Goal: Information Seeking & Learning: Compare options

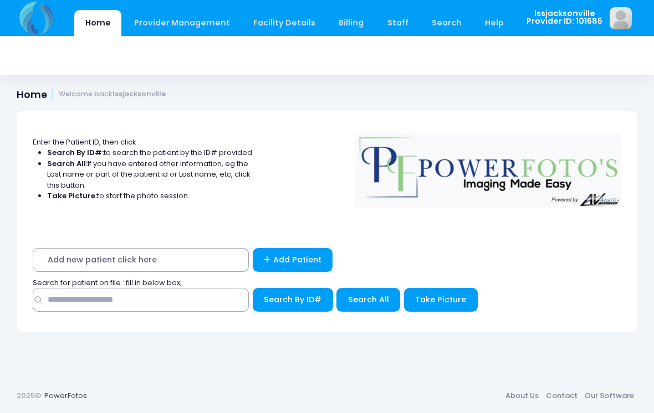
scroll to position [209, 0]
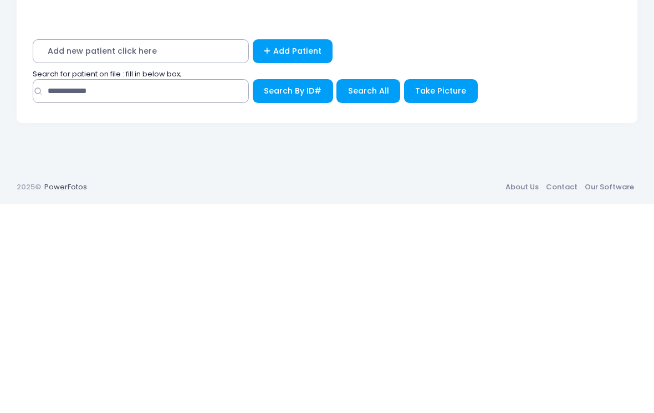
type input "**********"
click at [356, 294] on span "Search All" at bounding box center [368, 299] width 41 height 11
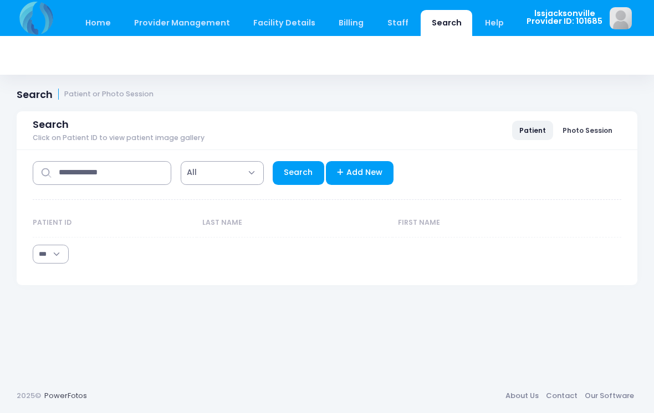
select select "***"
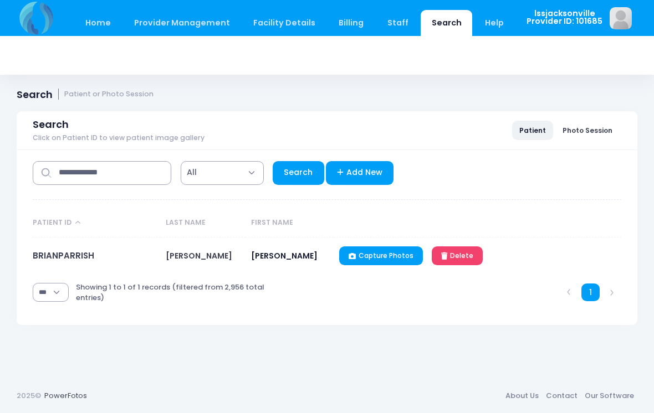
click at [66, 253] on link "BRIANPARRISH" at bounding box center [64, 256] width 62 height 12
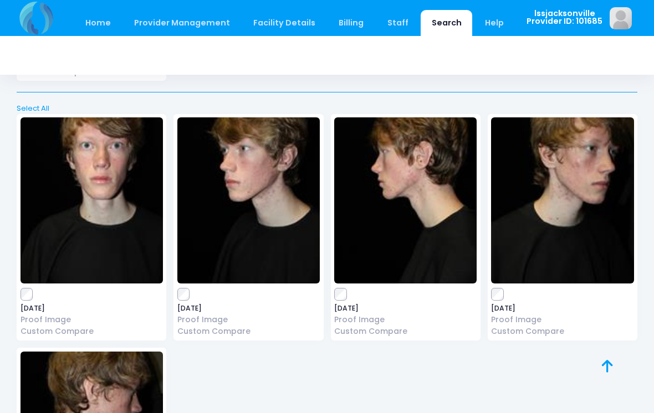
scroll to position [529, 0]
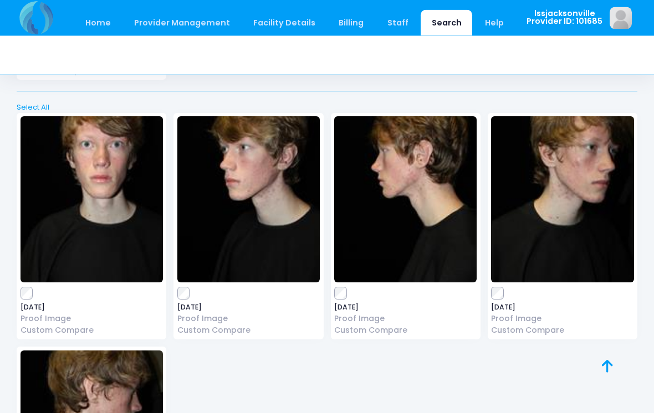
click at [233, 326] on link "Custom Compare" at bounding box center [248, 331] width 142 height 12
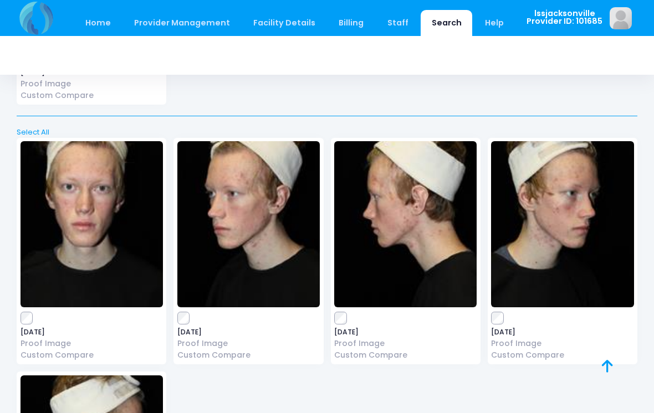
scroll to position [1492, 0]
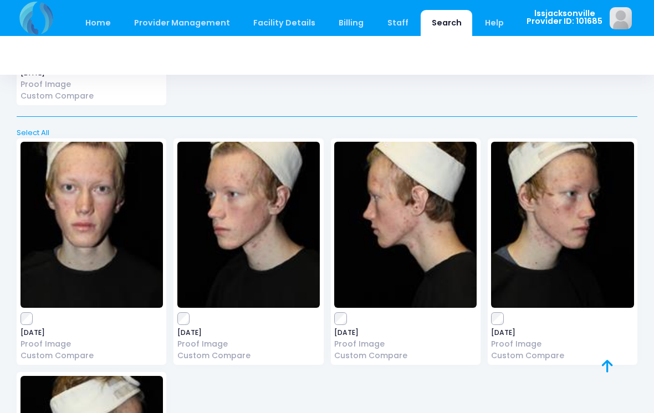
click at [87, 350] on link "Custom Compare" at bounding box center [92, 356] width 142 height 12
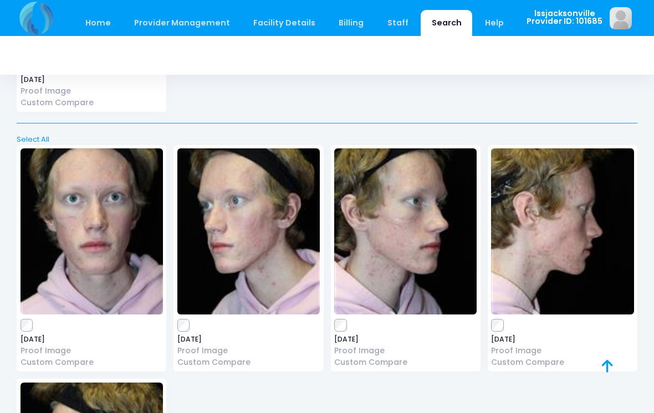
scroll to position [6430, 0]
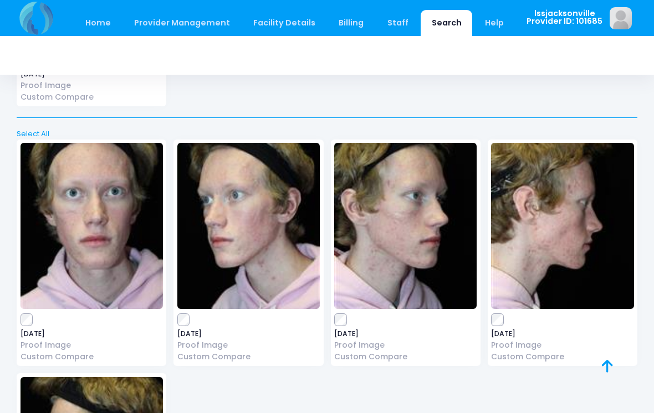
click at [80, 351] on link "Custom Compare" at bounding box center [92, 357] width 142 height 12
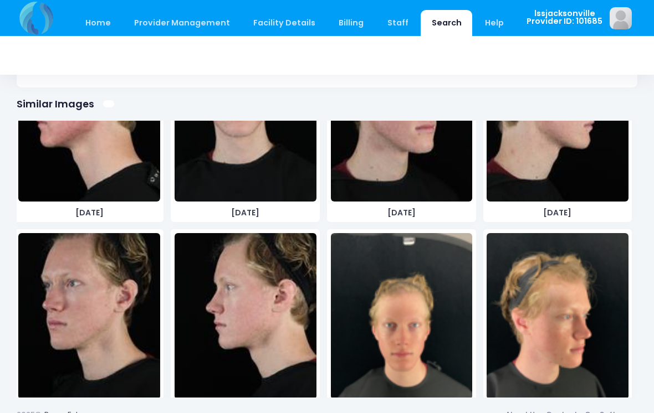
scroll to position [8443, 0]
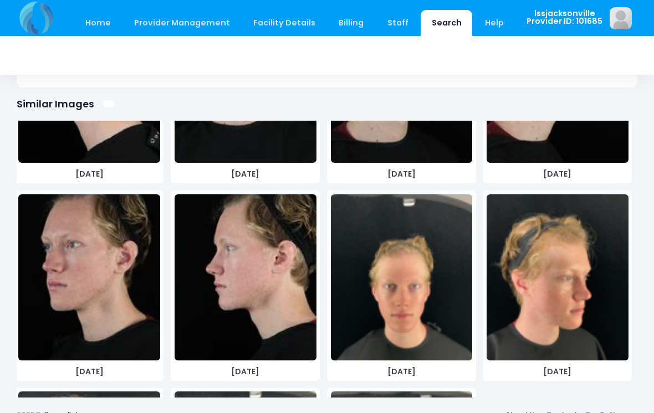
click at [94, 257] on img at bounding box center [89, 277] width 142 height 166
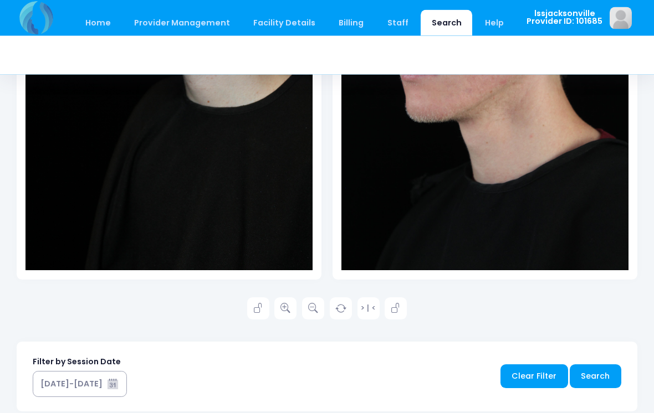
scroll to position [331, 0]
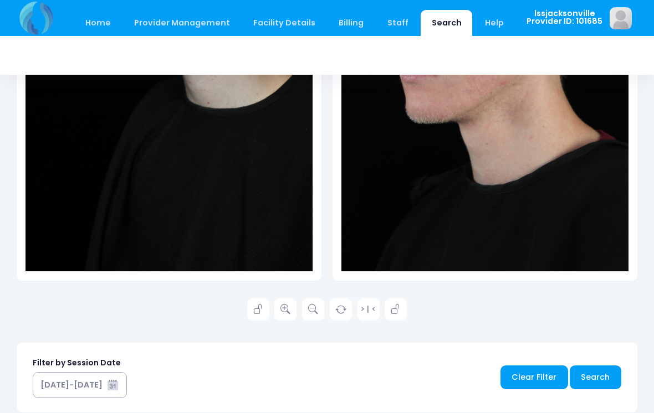
click at [290, 310] on icon at bounding box center [285, 310] width 10 height 10
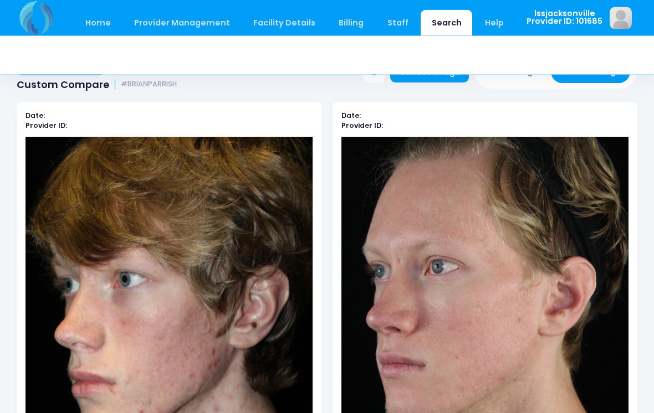
scroll to position [0, 0]
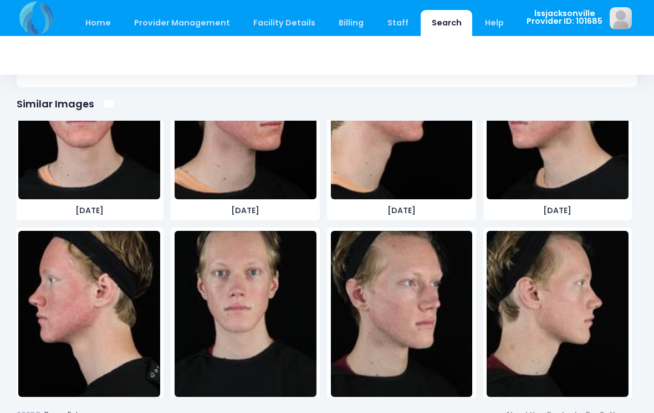
scroll to position [8232, 0]
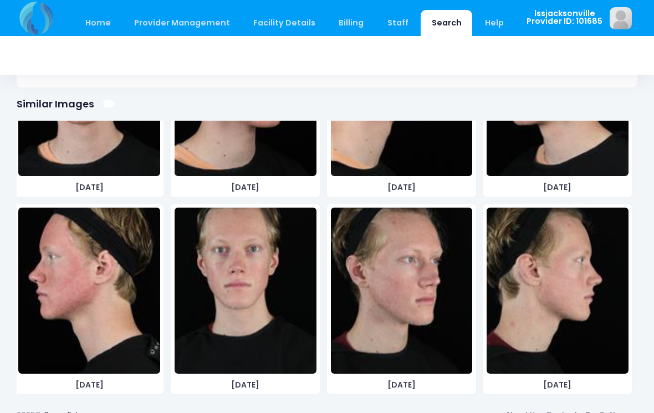
click at [232, 254] on img at bounding box center [246, 291] width 142 height 166
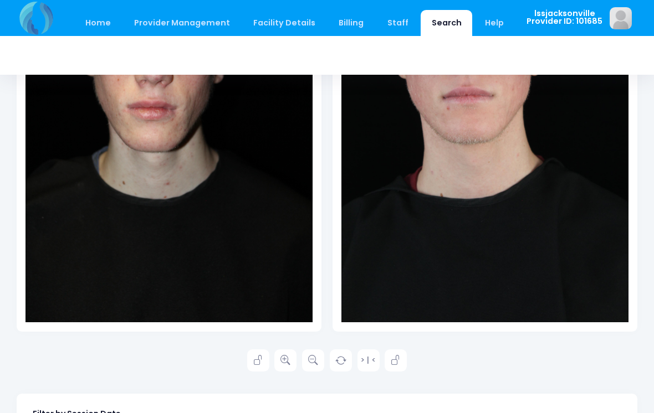
scroll to position [286, 0]
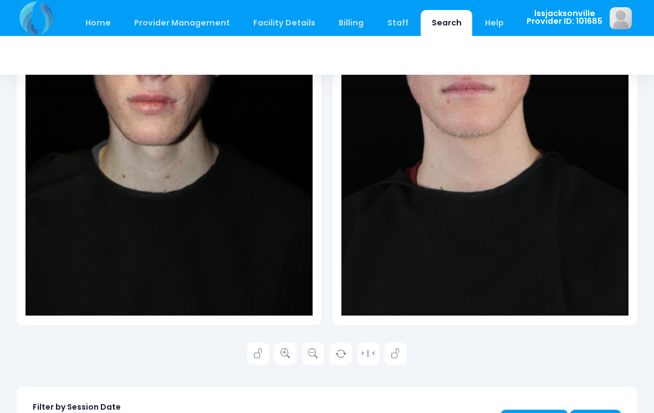
click at [285, 363] on link at bounding box center [285, 354] width 22 height 22
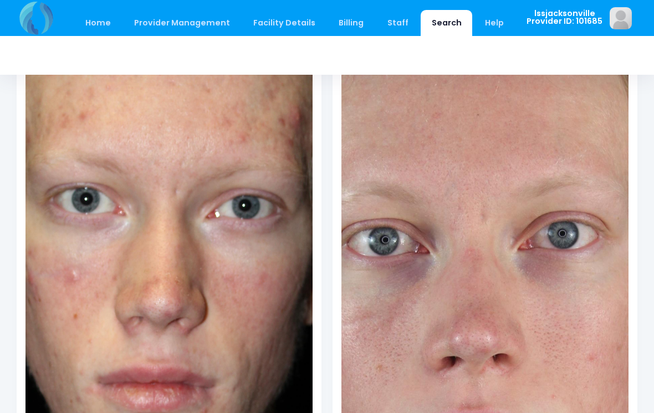
scroll to position [144, 0]
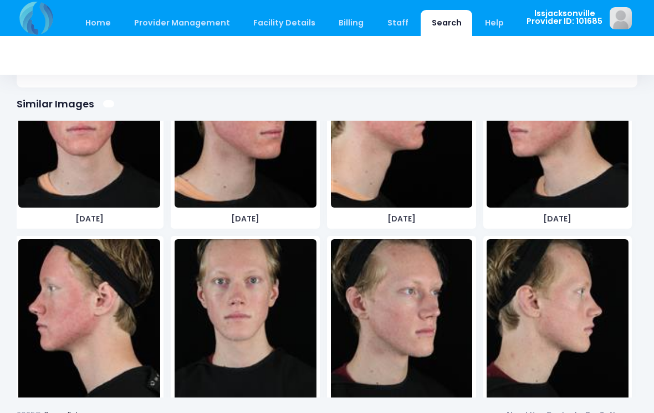
scroll to position [8197, 0]
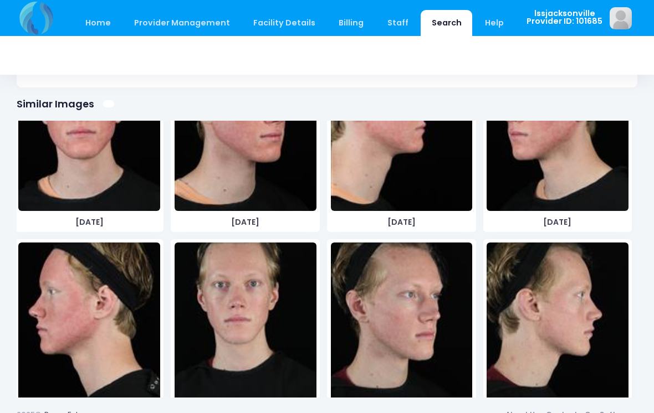
click at [243, 285] on img at bounding box center [246, 326] width 142 height 166
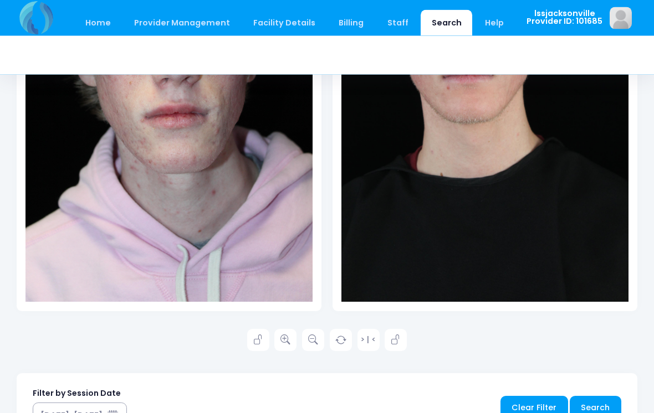
click at [283, 345] on link at bounding box center [285, 341] width 22 height 22
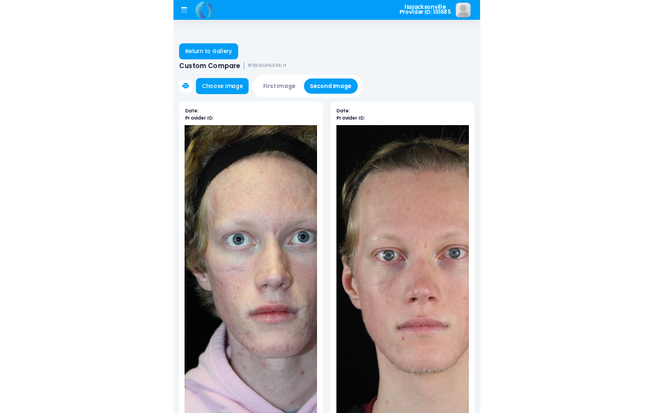
scroll to position [168, 0]
